Goal: Check status: Check status

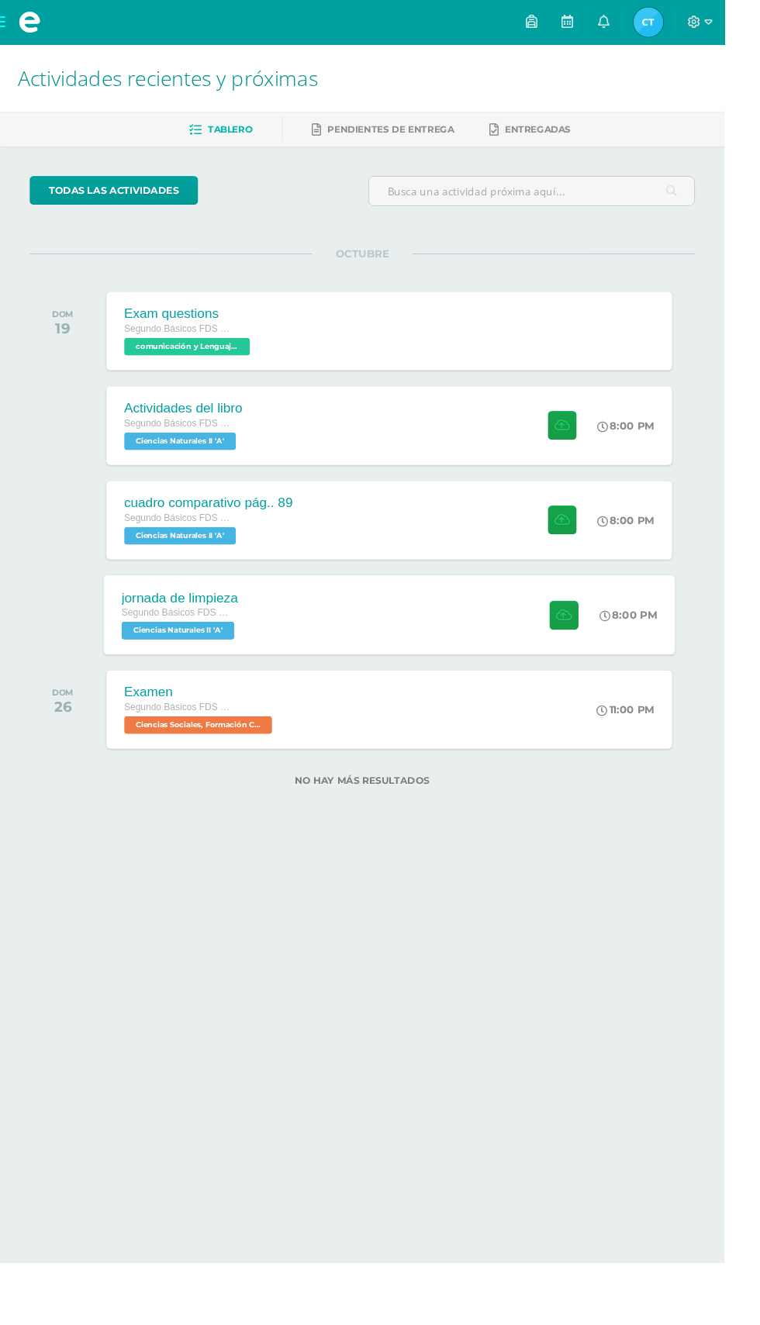
click at [275, 653] on div "jornada de limpieza Segundo Básicos FDS [DATE] Ciencias Naturales II 'A' 8:00 P…" at bounding box center [408, 644] width 599 height 83
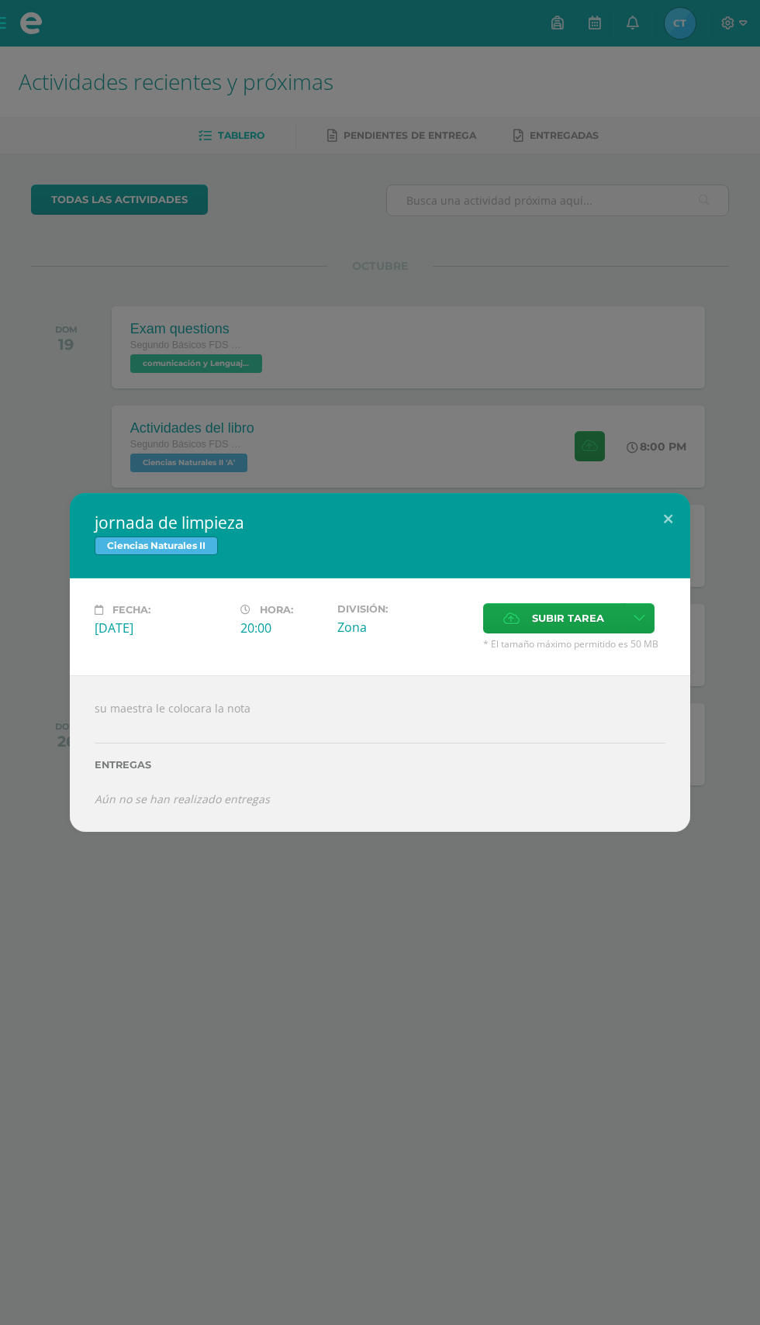
click at [543, 270] on div "jornada de limpieza Ciencias Naturales II Fecha: [DATE] Hora: 20:00 División: S…" at bounding box center [380, 662] width 760 height 1325
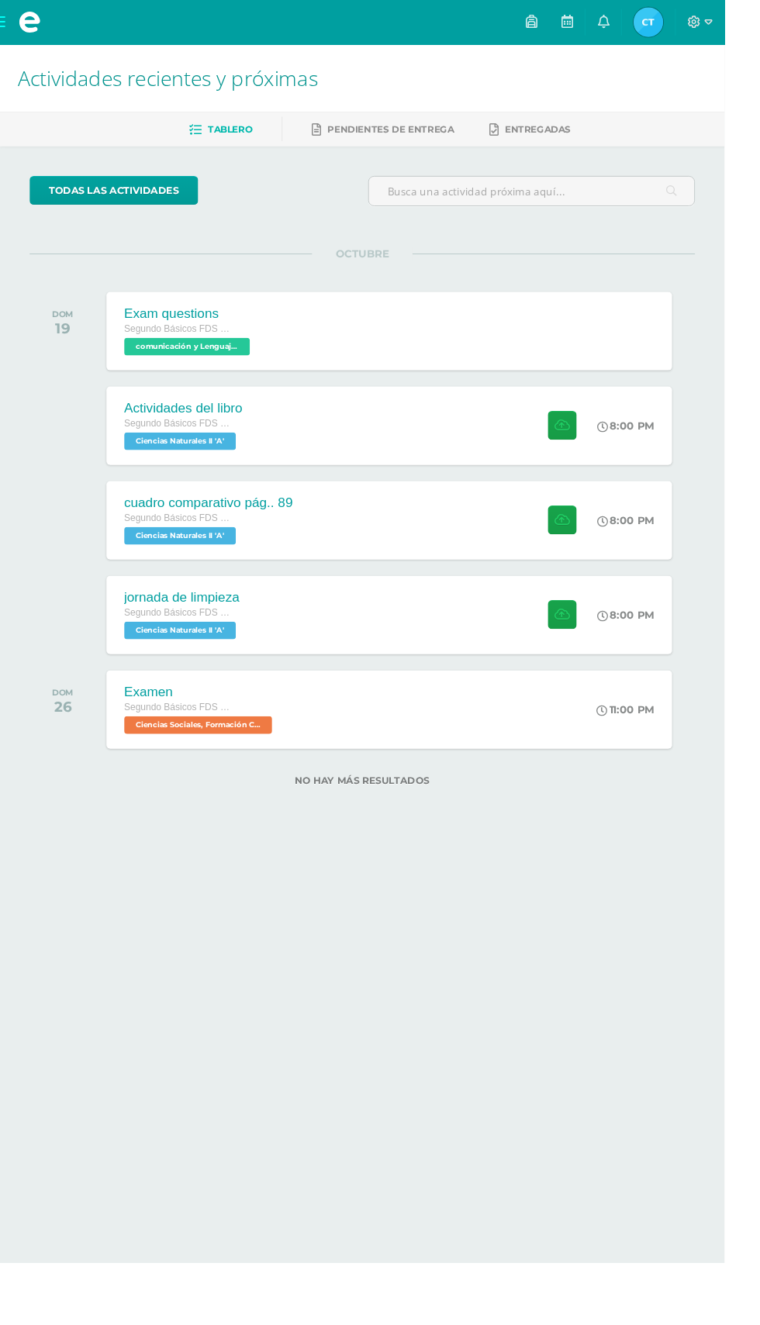
click at [698, 23] on span "[PERSON_NAME] Mi Perfil" at bounding box center [679, 23] width 37 height 31
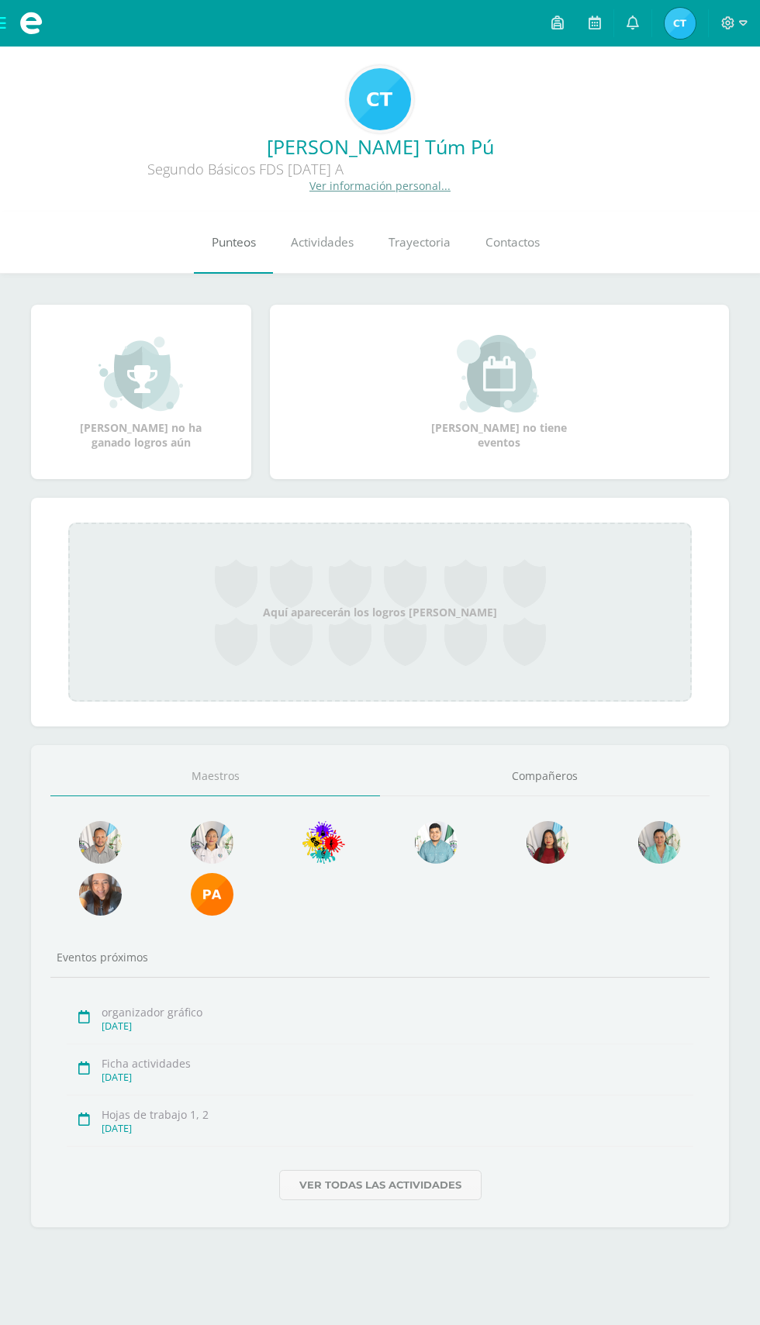
click at [223, 267] on link "Punteos" at bounding box center [233, 243] width 79 height 62
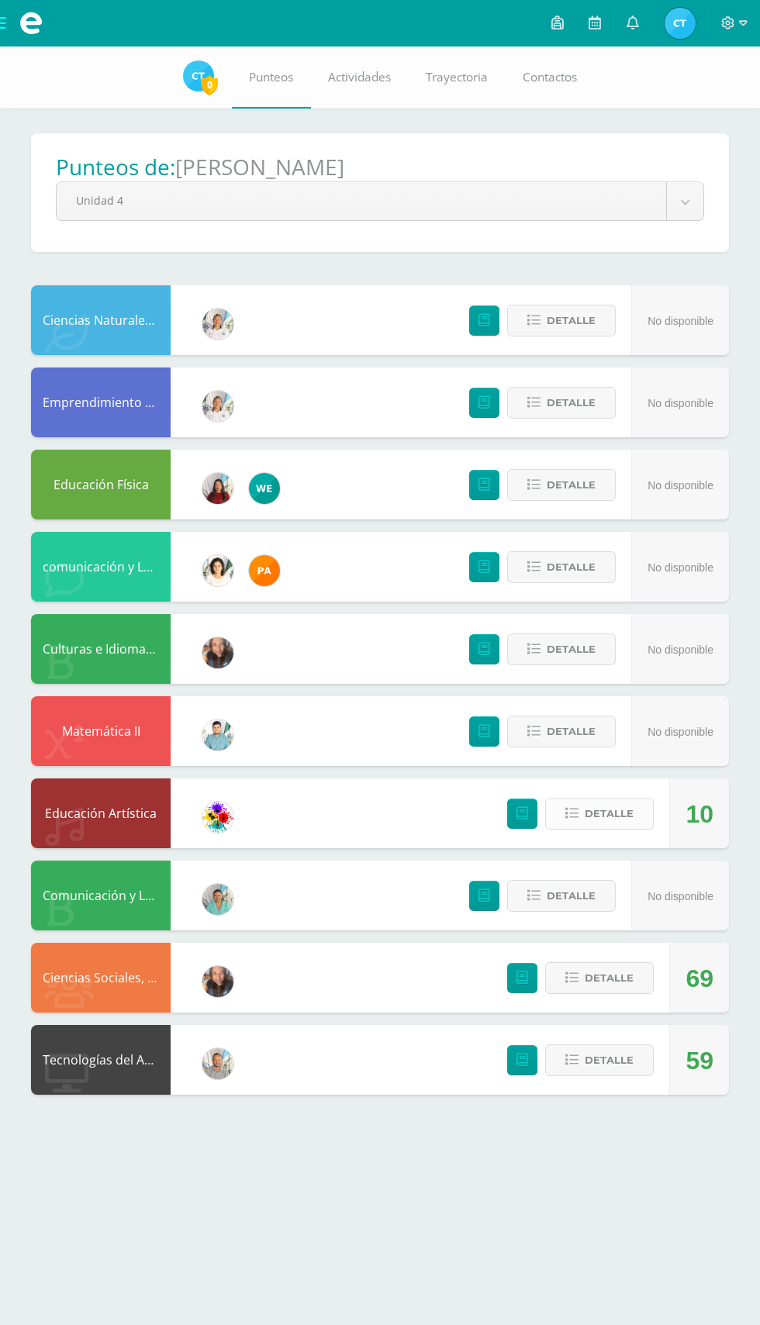
click at [626, 822] on span "Detalle" at bounding box center [608, 813] width 49 height 29
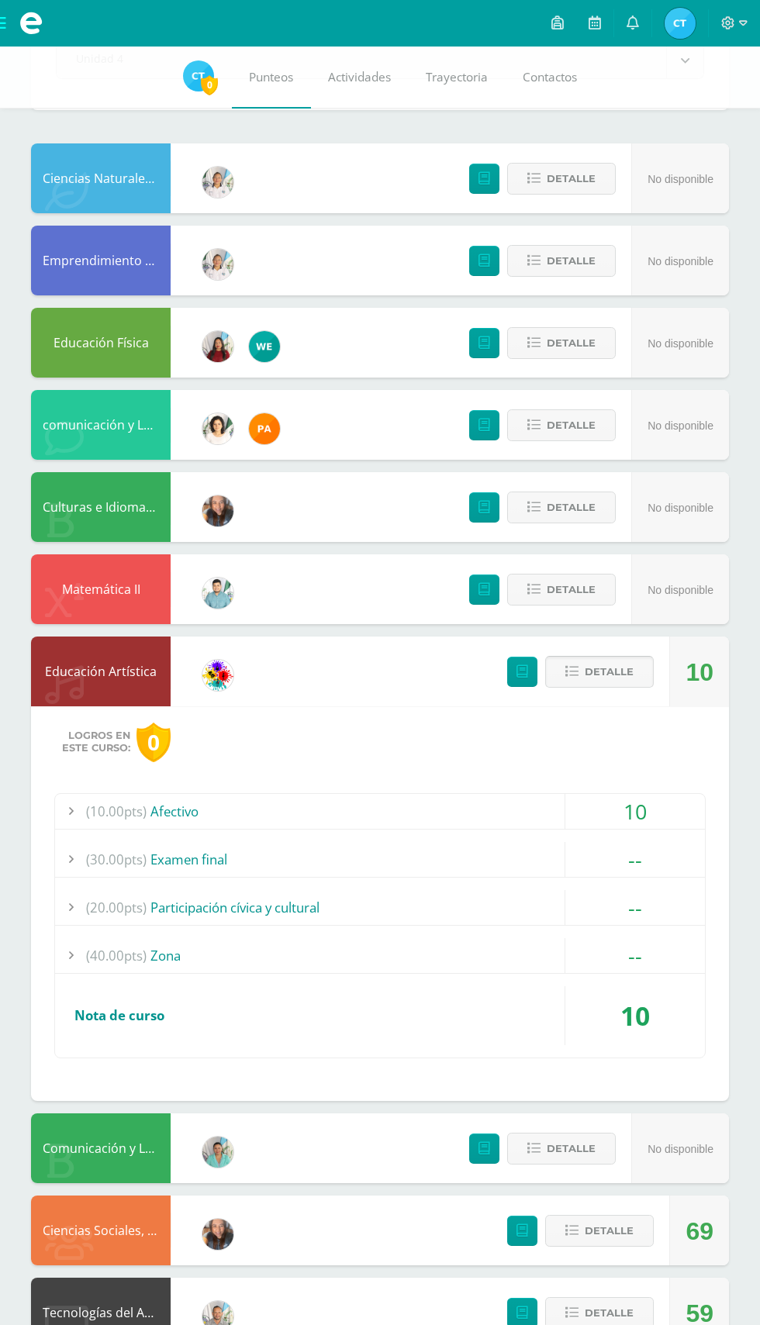
scroll to position [167, 0]
